Goal: Information Seeking & Learning: Learn about a topic

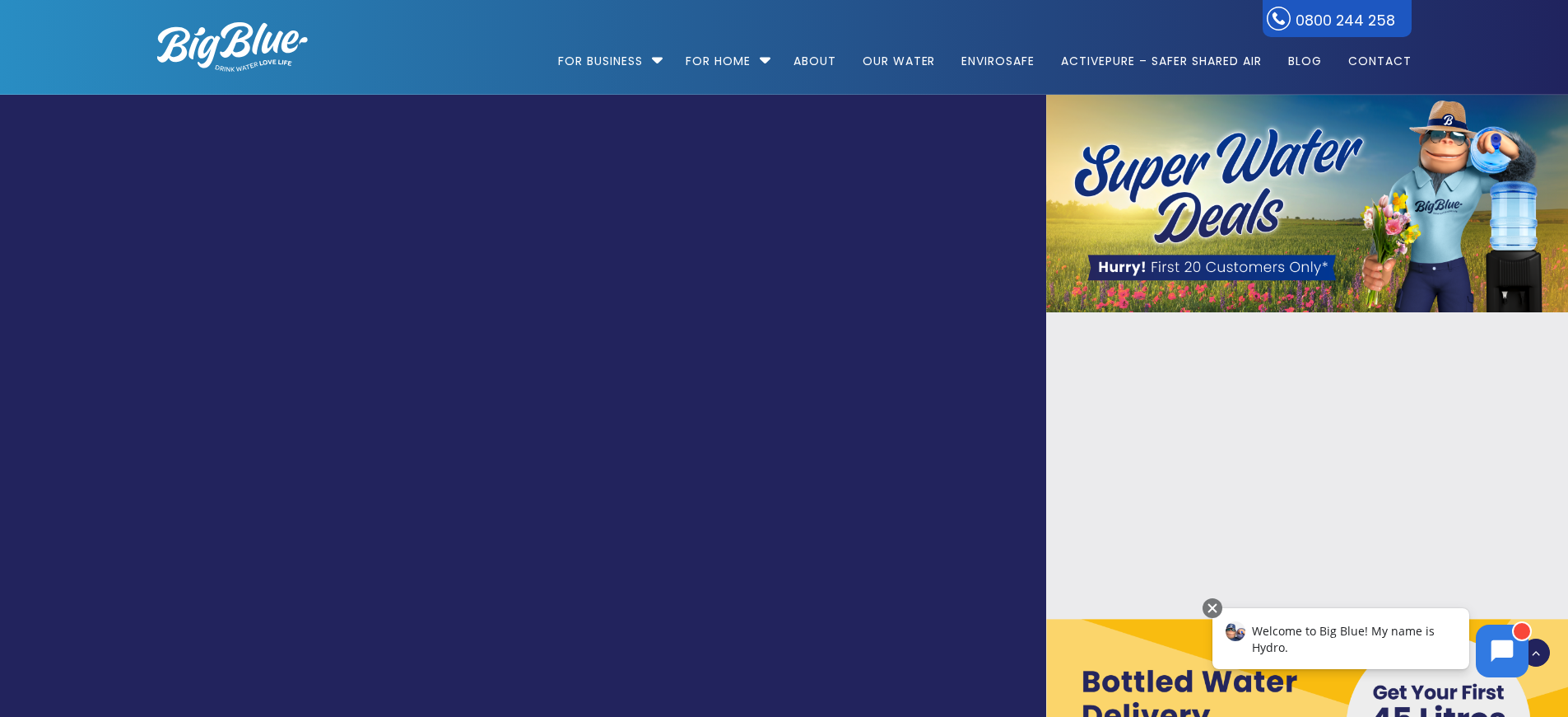
scroll to position [5402, 0]
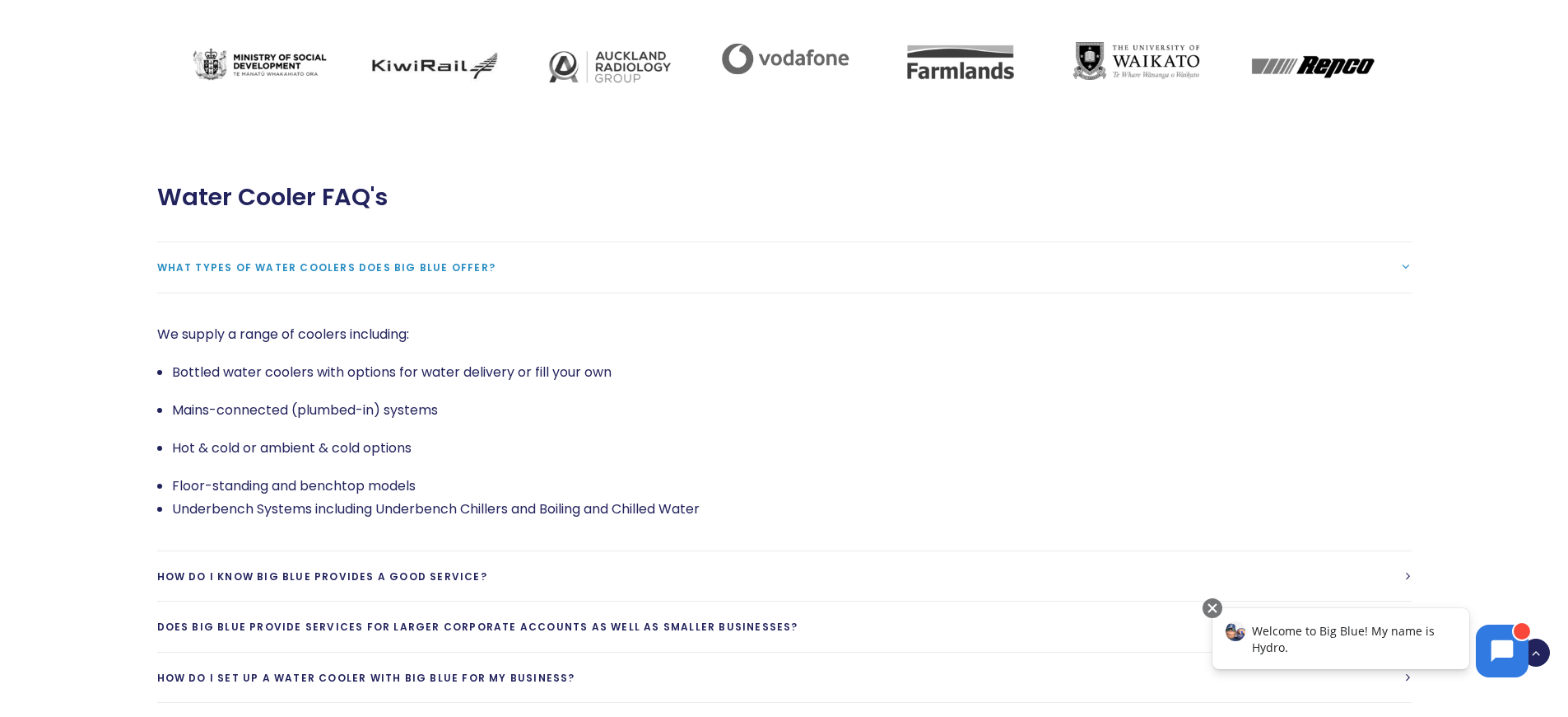
click at [791, 399] on p "Mains-connected (plumbed-in) systems" at bounding box center [792, 411] width 1240 height 23
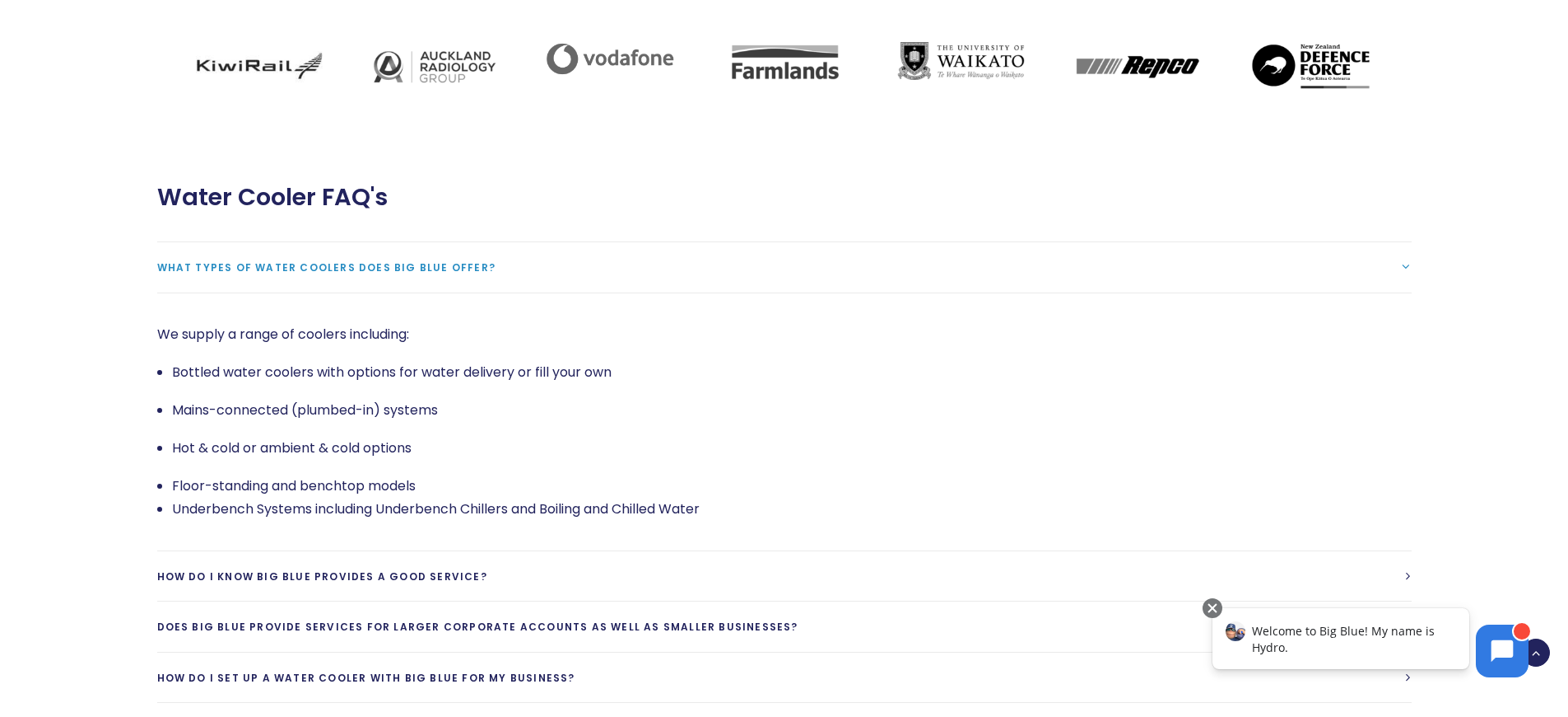
click at [791, 399] on p "Mains-connected (plumbed-in) systems" at bounding box center [792, 411] width 1240 height 23
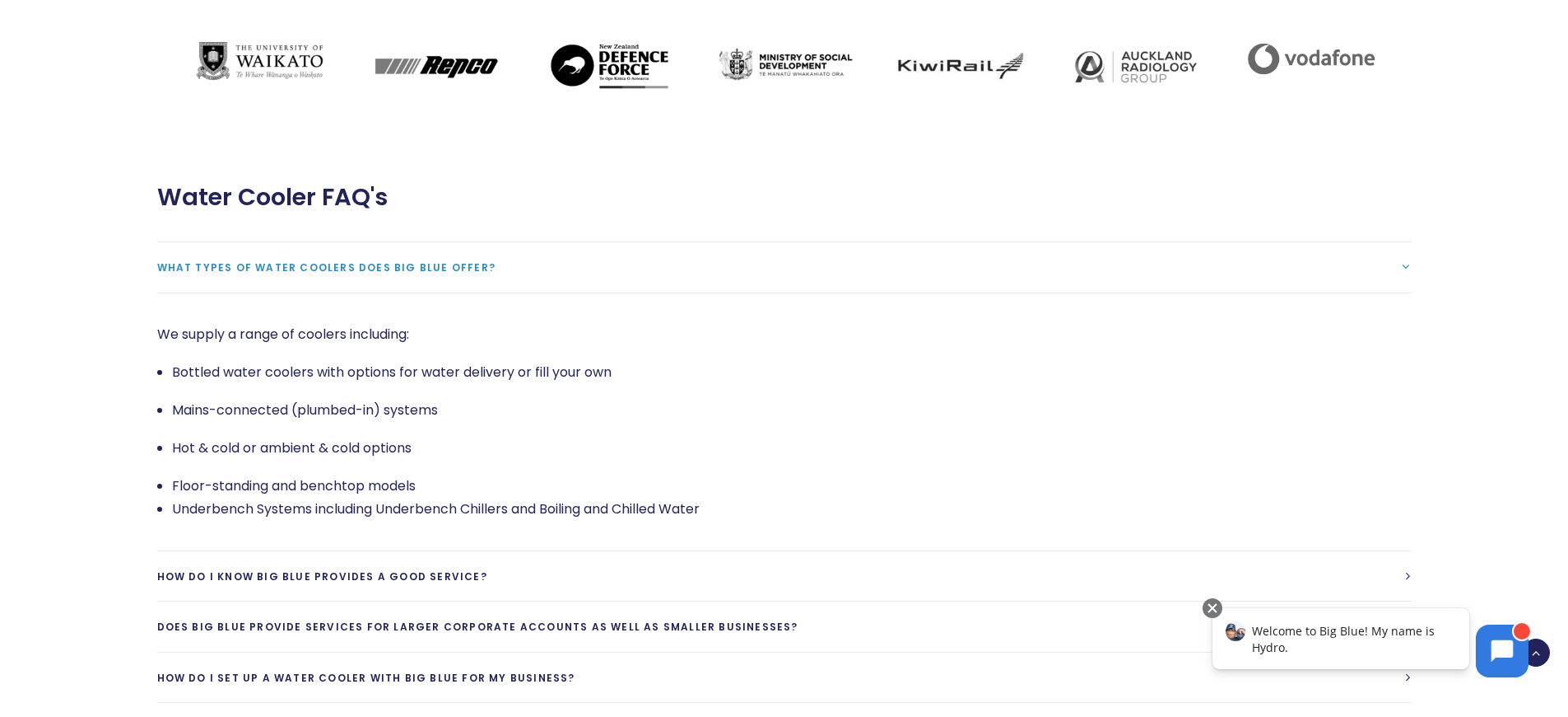
click at [791, 399] on p "Mains-connected (plumbed-in) systems" at bounding box center [792, 411] width 1240 height 23
